Goal: Check status

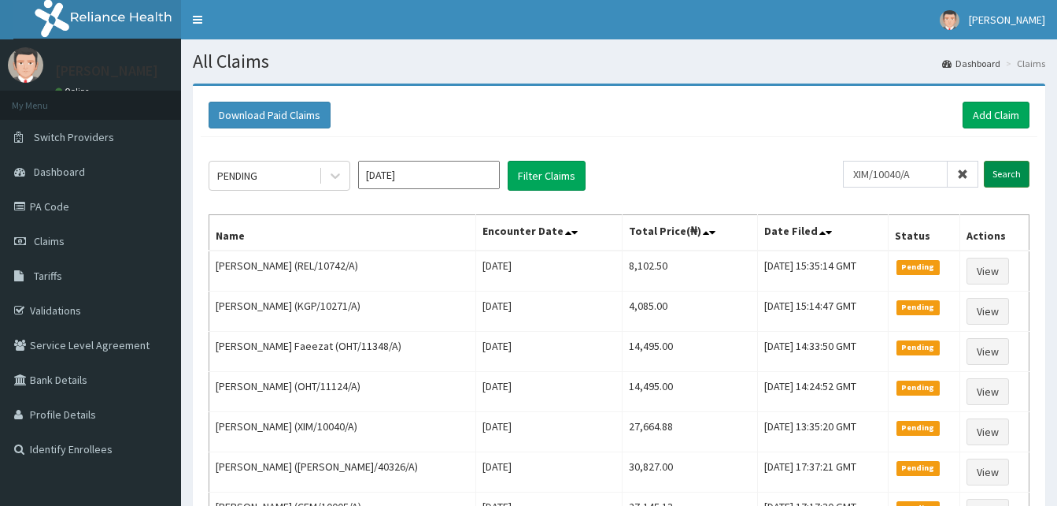
click at [1024, 177] on input "Search" at bounding box center [1007, 174] width 46 height 27
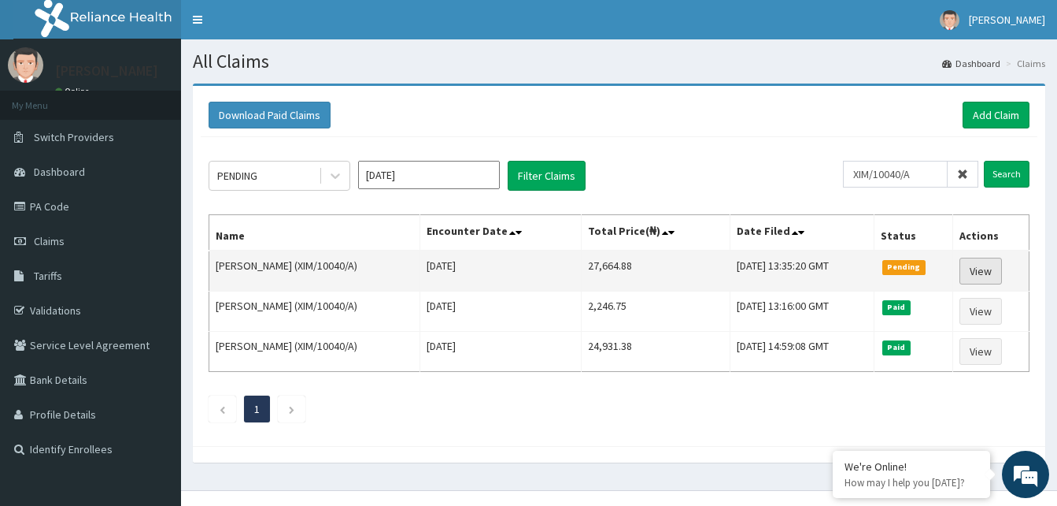
click at [978, 269] on link "View" at bounding box center [981, 270] width 43 height 27
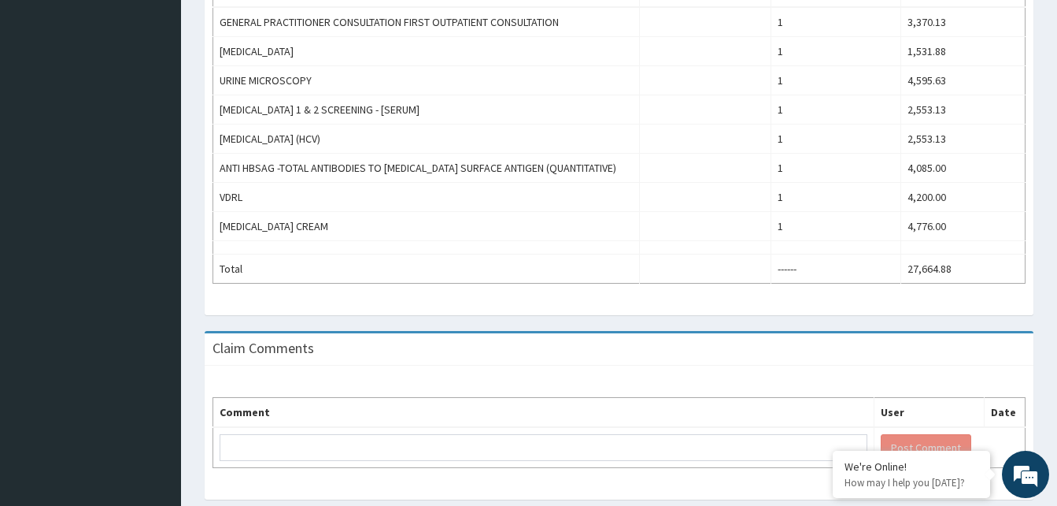
scroll to position [601, 0]
